Goal: Entertainment & Leisure: Consume media (video, audio)

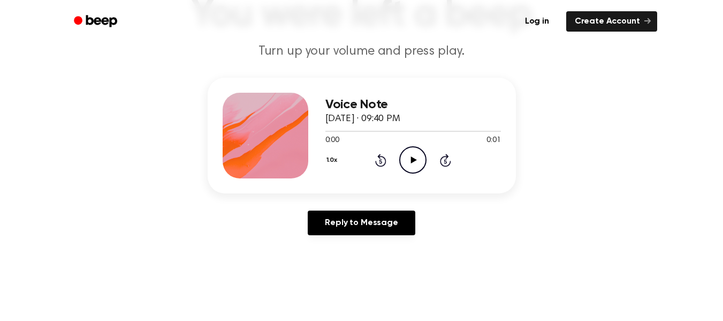
scroll to position [90, 0]
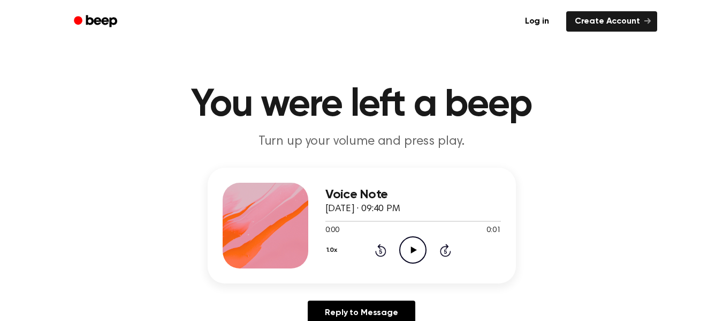
click at [410, 254] on icon "Play Audio" at bounding box center [412, 249] width 27 height 27
click at [419, 248] on icon "Play Audio" at bounding box center [412, 249] width 27 height 27
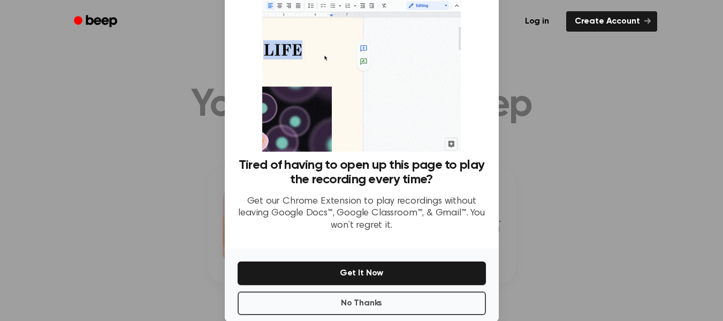
scroll to position [69, 0]
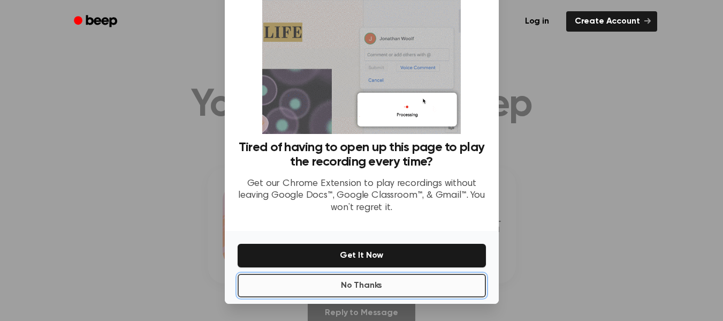
click at [378, 280] on button "No Thanks" at bounding box center [362, 286] width 248 height 24
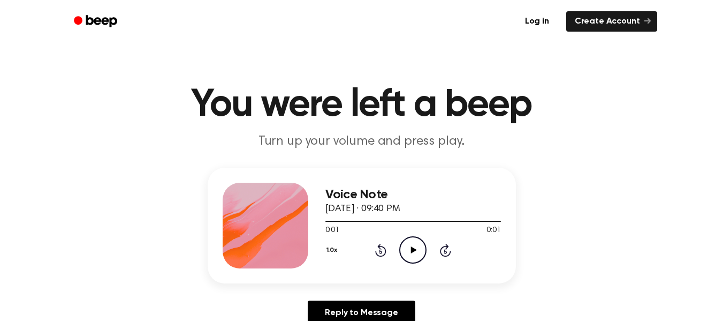
click at [411, 249] on icon "Play Audio" at bounding box center [412, 249] width 27 height 27
